Goal: Check status: Check status

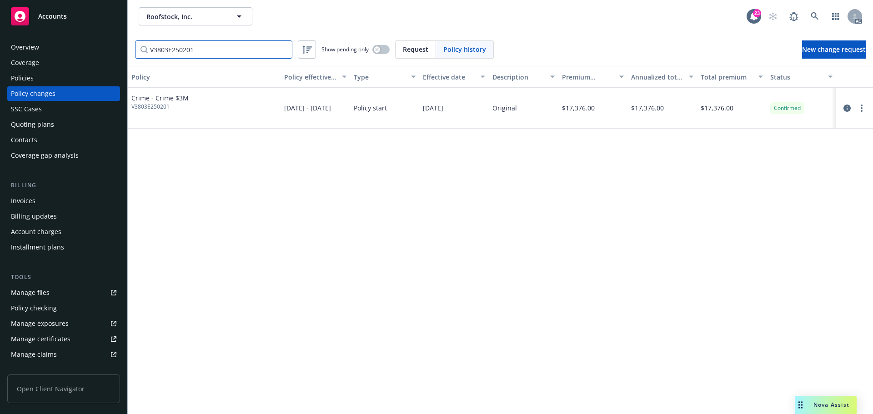
click at [207, 50] on input "V3803E250201" at bounding box center [213, 49] width 157 height 18
